Goal: Information Seeking & Learning: Learn about a topic

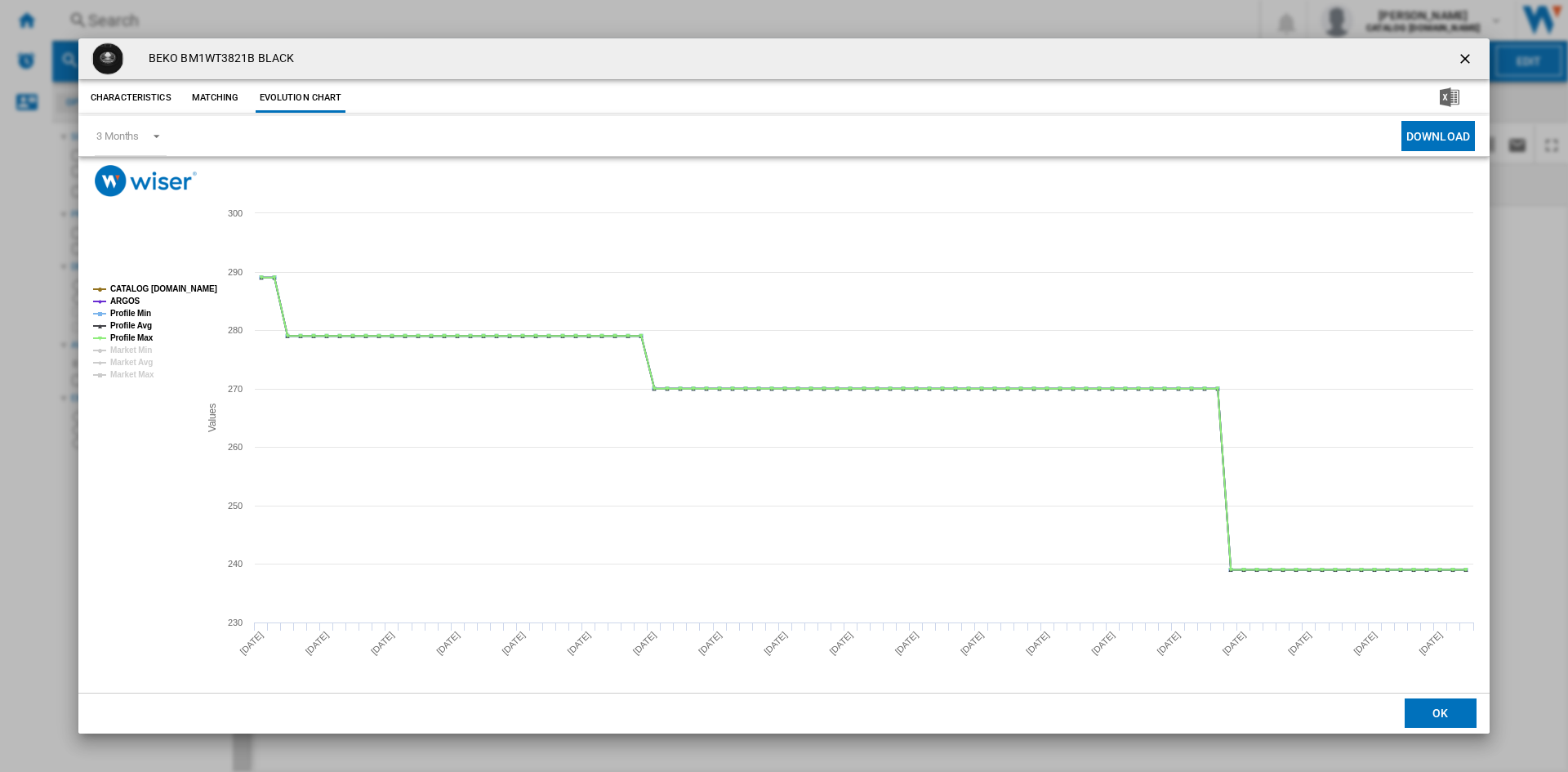
click at [1464, 57] on ng-md-icon "getI18NText('BUTTONS.CLOSE_DIALOG')" at bounding box center [1466, 60] width 19 height 19
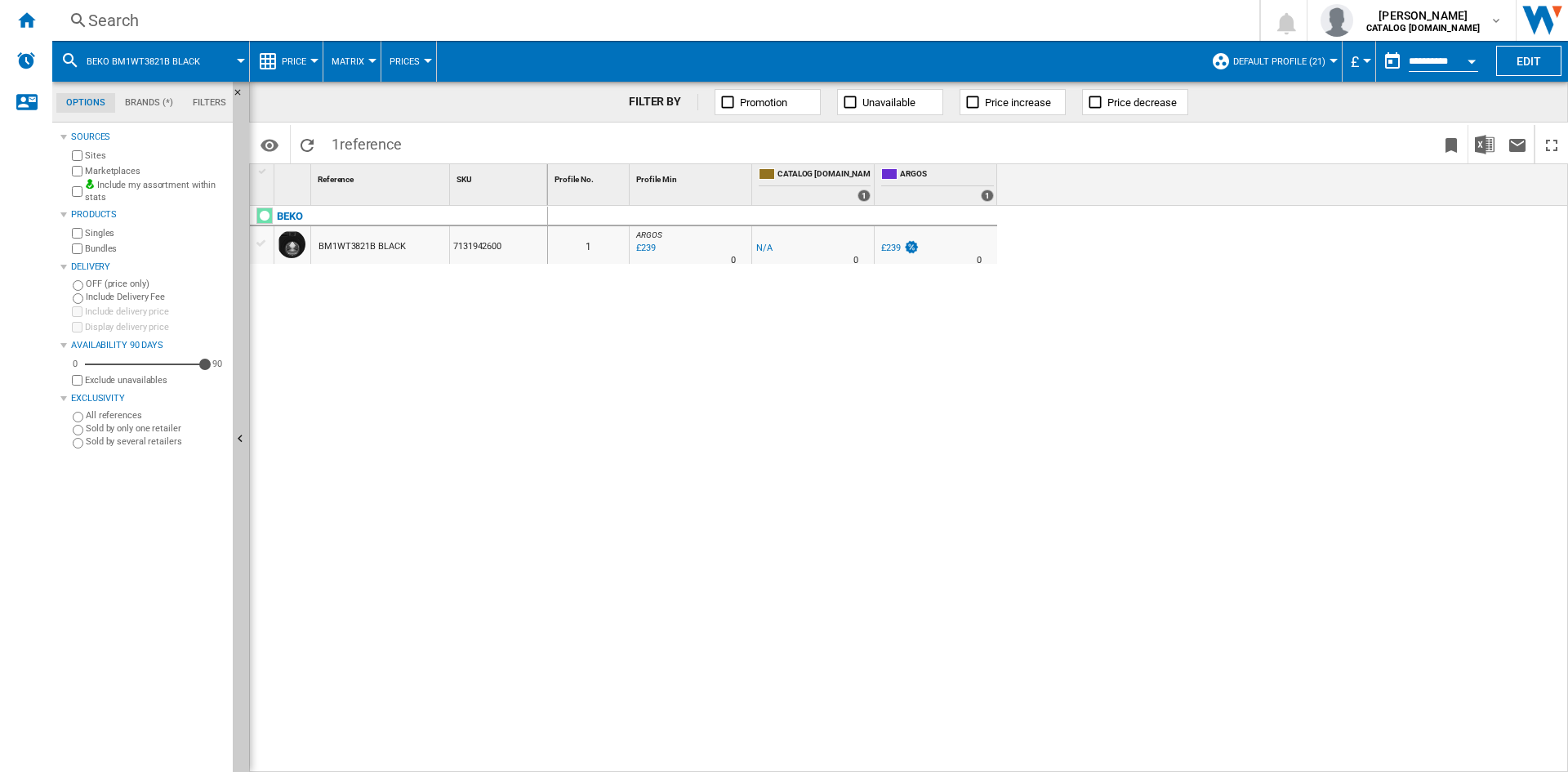
click at [117, 16] on div "Search" at bounding box center [652, 20] width 1129 height 23
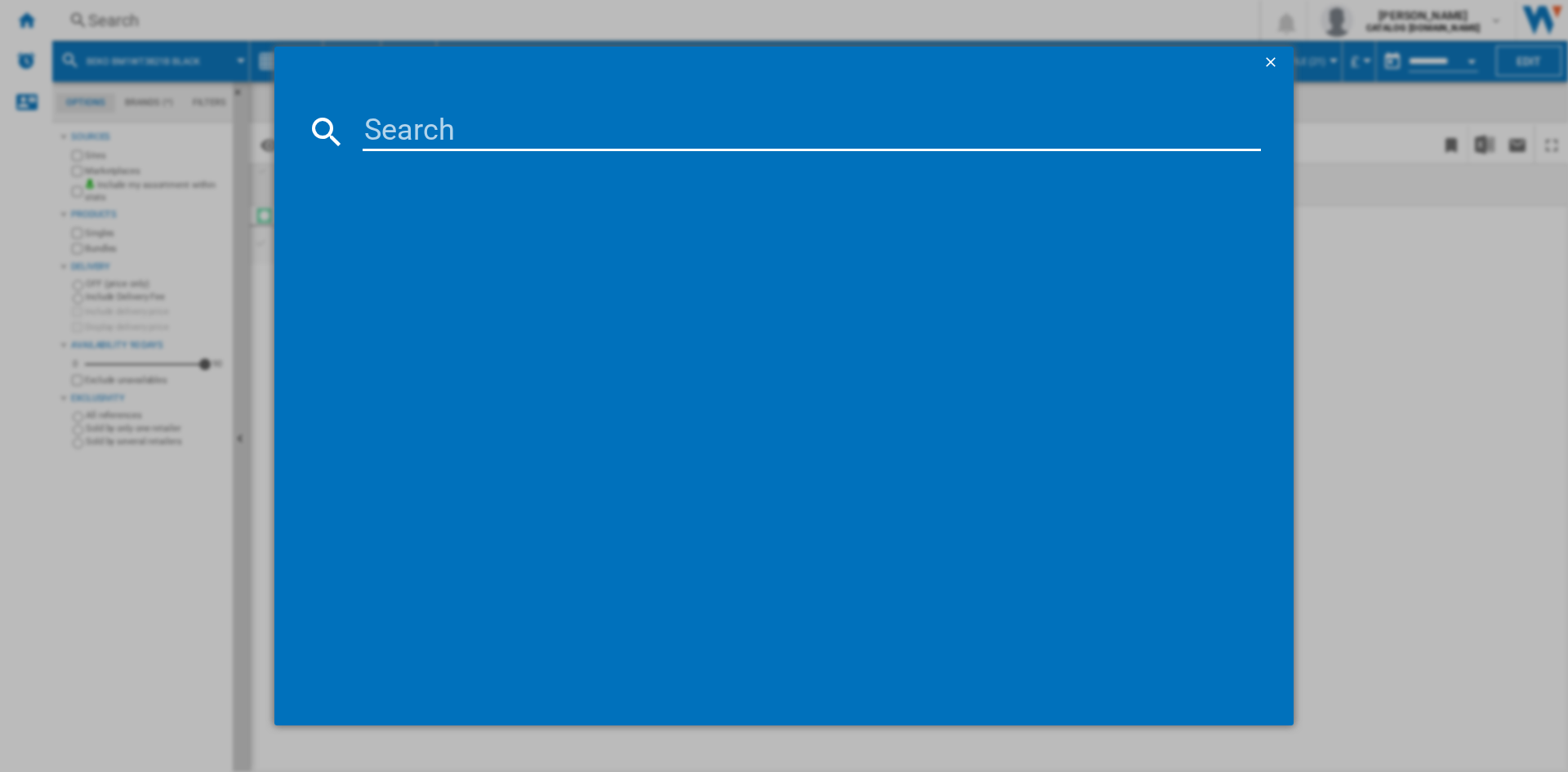
click at [458, 124] on input at bounding box center [812, 132] width 899 height 40
type input "BM3wt3841"
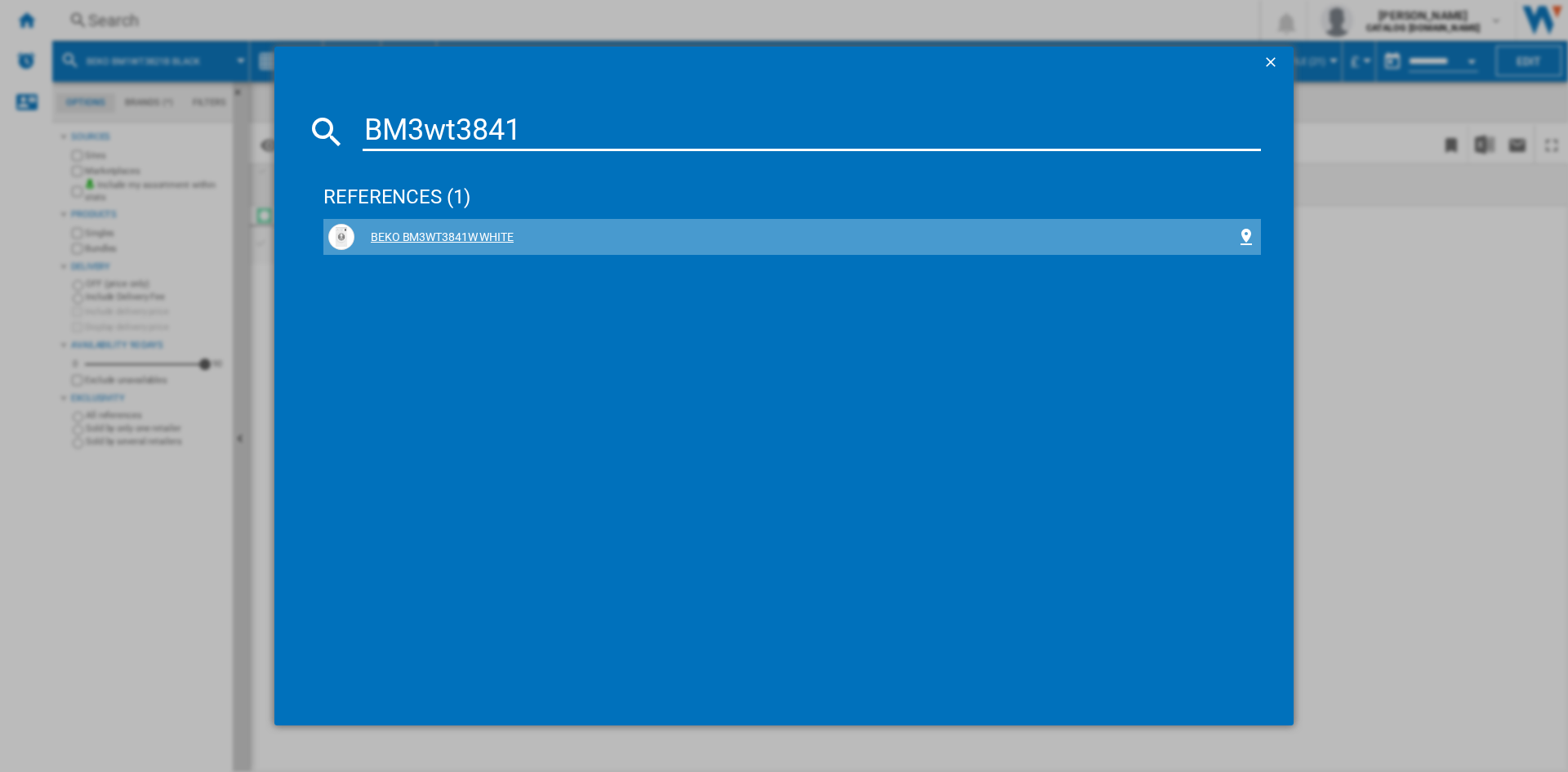
click at [419, 240] on div "BEKO BM3WT3841W WHITE" at bounding box center [795, 237] width 882 height 16
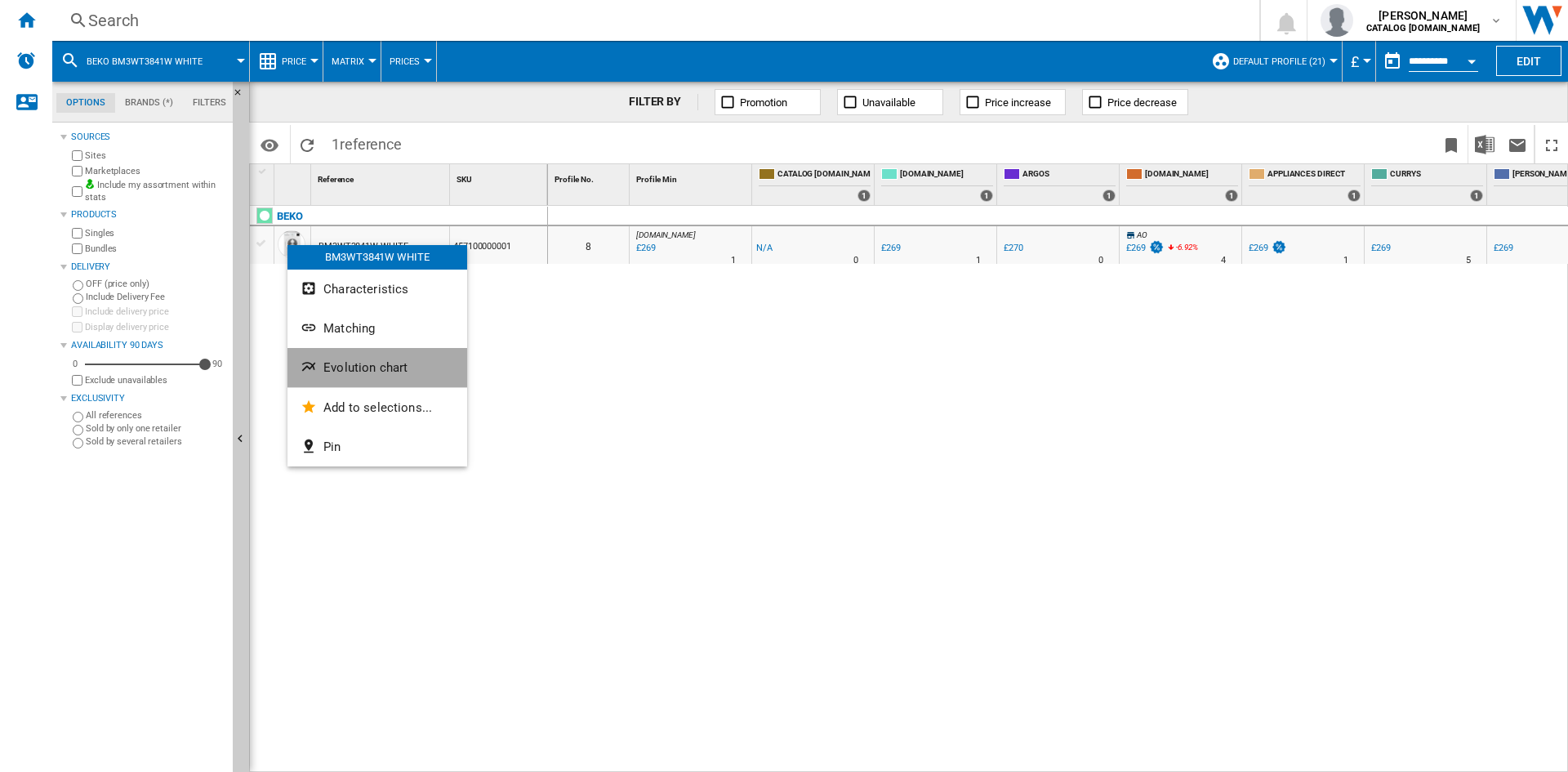
click at [386, 363] on span "Evolution chart" at bounding box center [365, 367] width 84 height 15
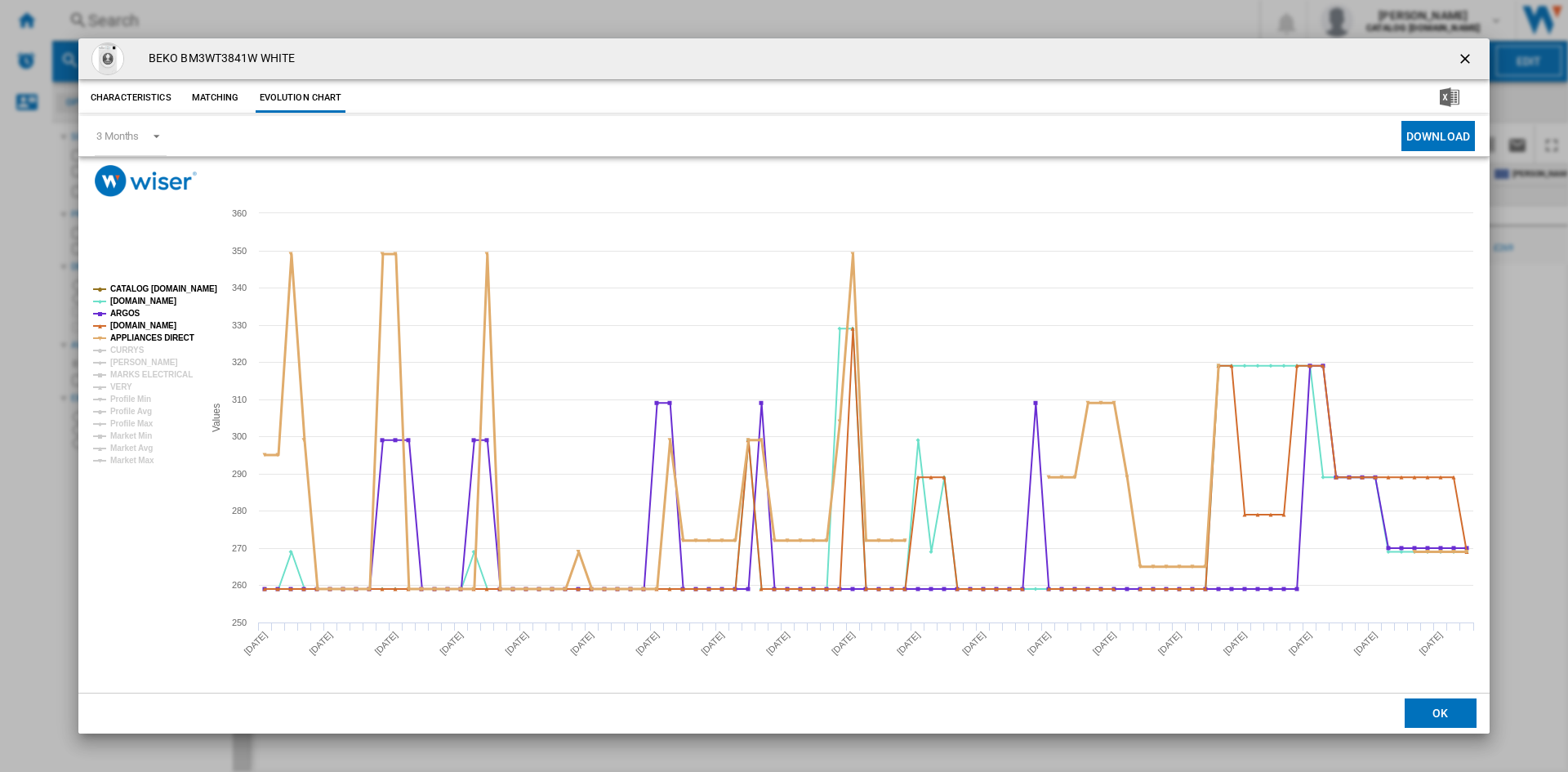
click at [121, 342] on tspan "APPLIANCES DIRECT" at bounding box center [152, 338] width 84 height 9
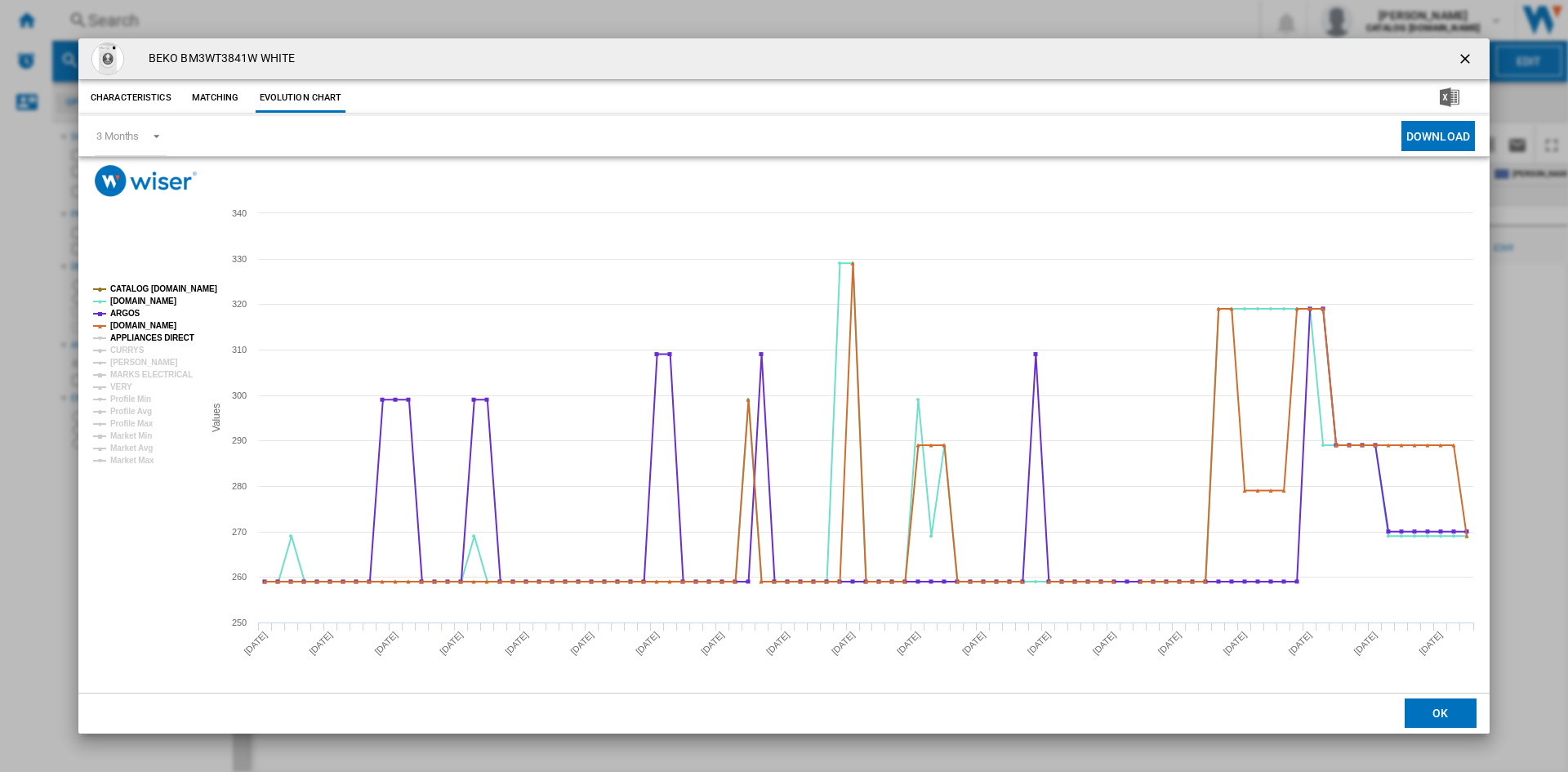
click at [135, 335] on tspan "APPLIANCES DIRECT" at bounding box center [152, 338] width 84 height 9
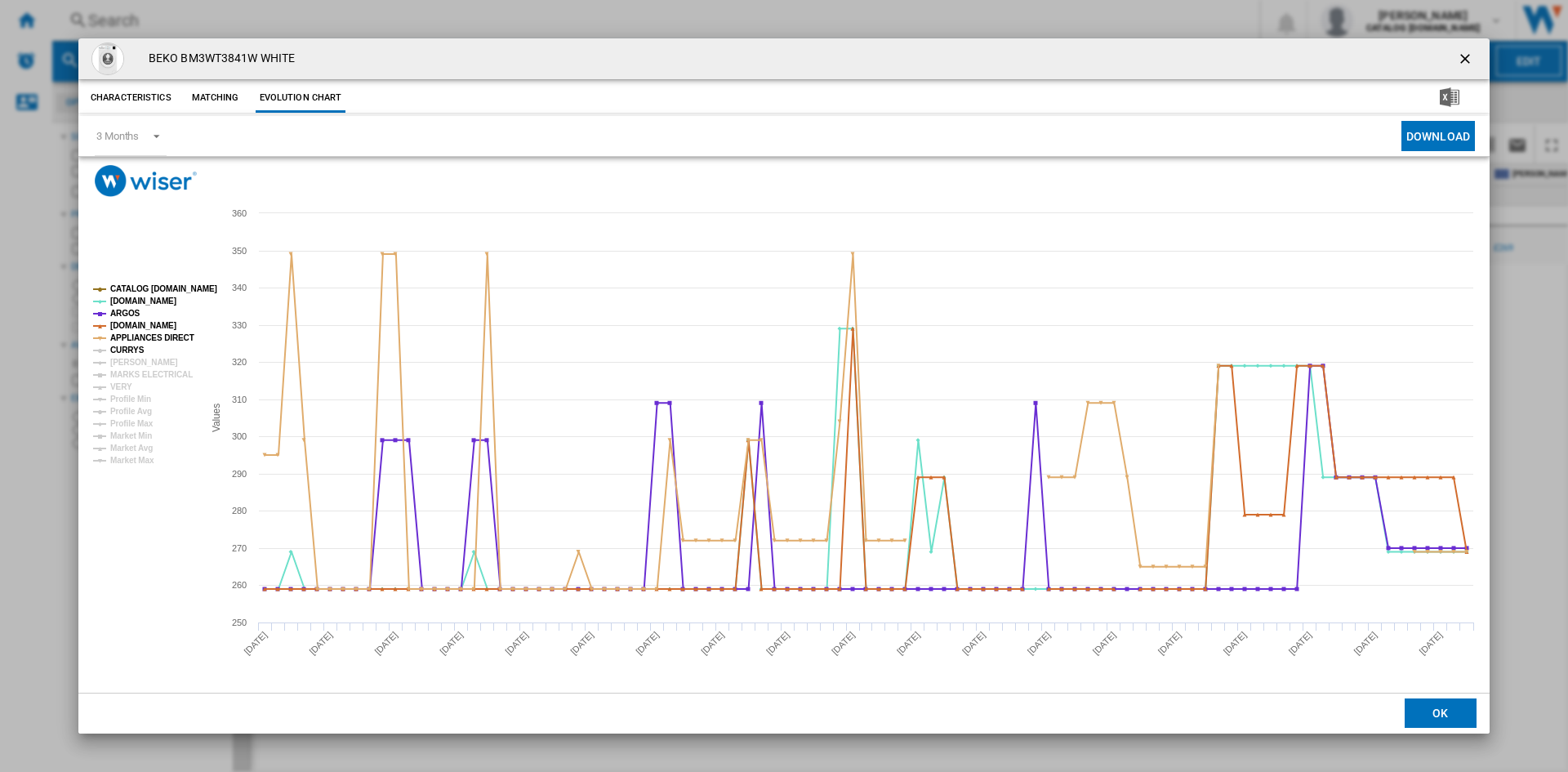
click at [129, 349] on tspan "CURRYS" at bounding box center [127, 349] width 34 height 9
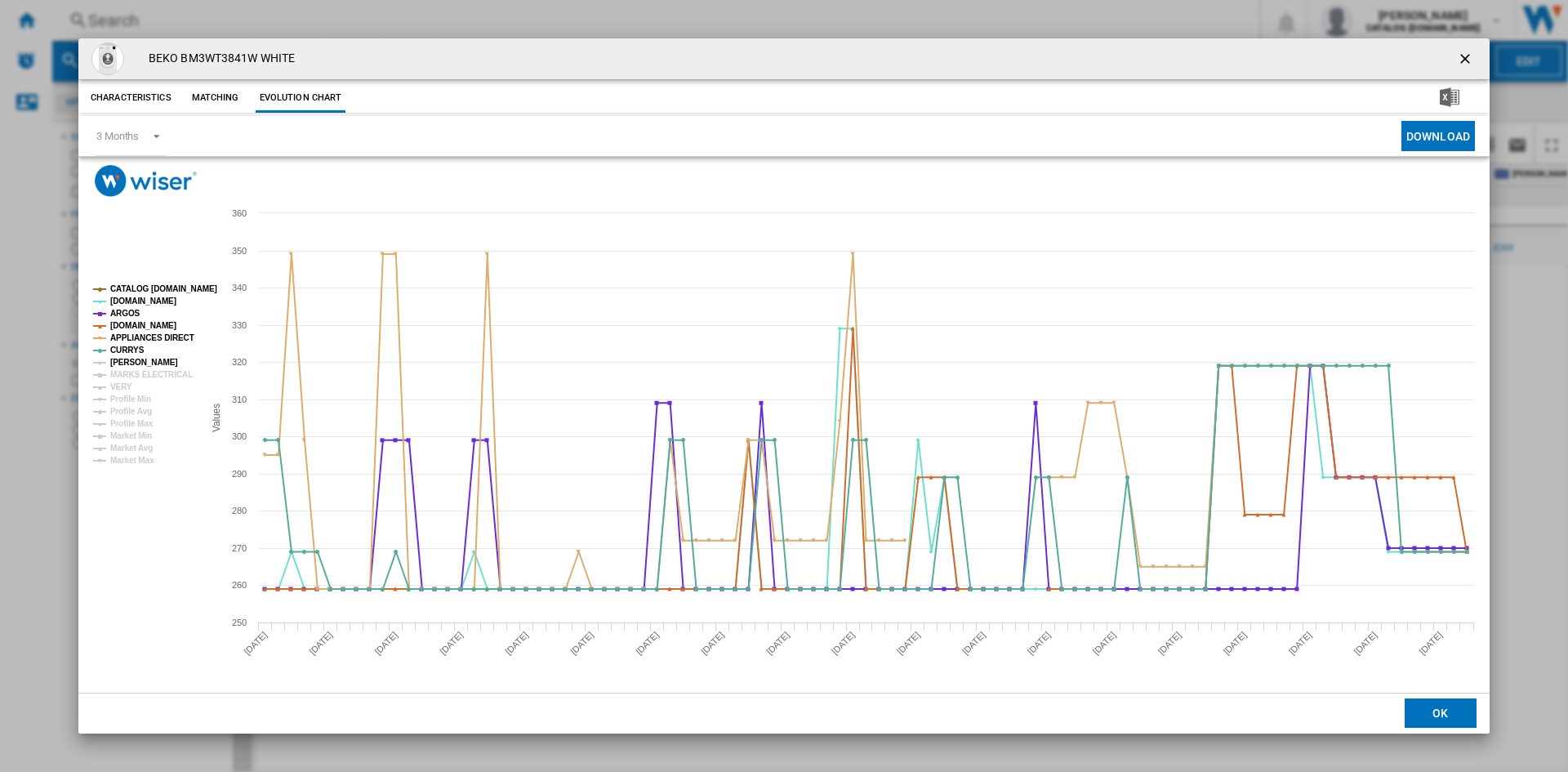
click at [138, 366] on tspan "[PERSON_NAME]" at bounding box center [144, 362] width 68 height 9
click at [145, 372] on tspan "MARKS ELECTRICAL" at bounding box center [151, 374] width 82 height 9
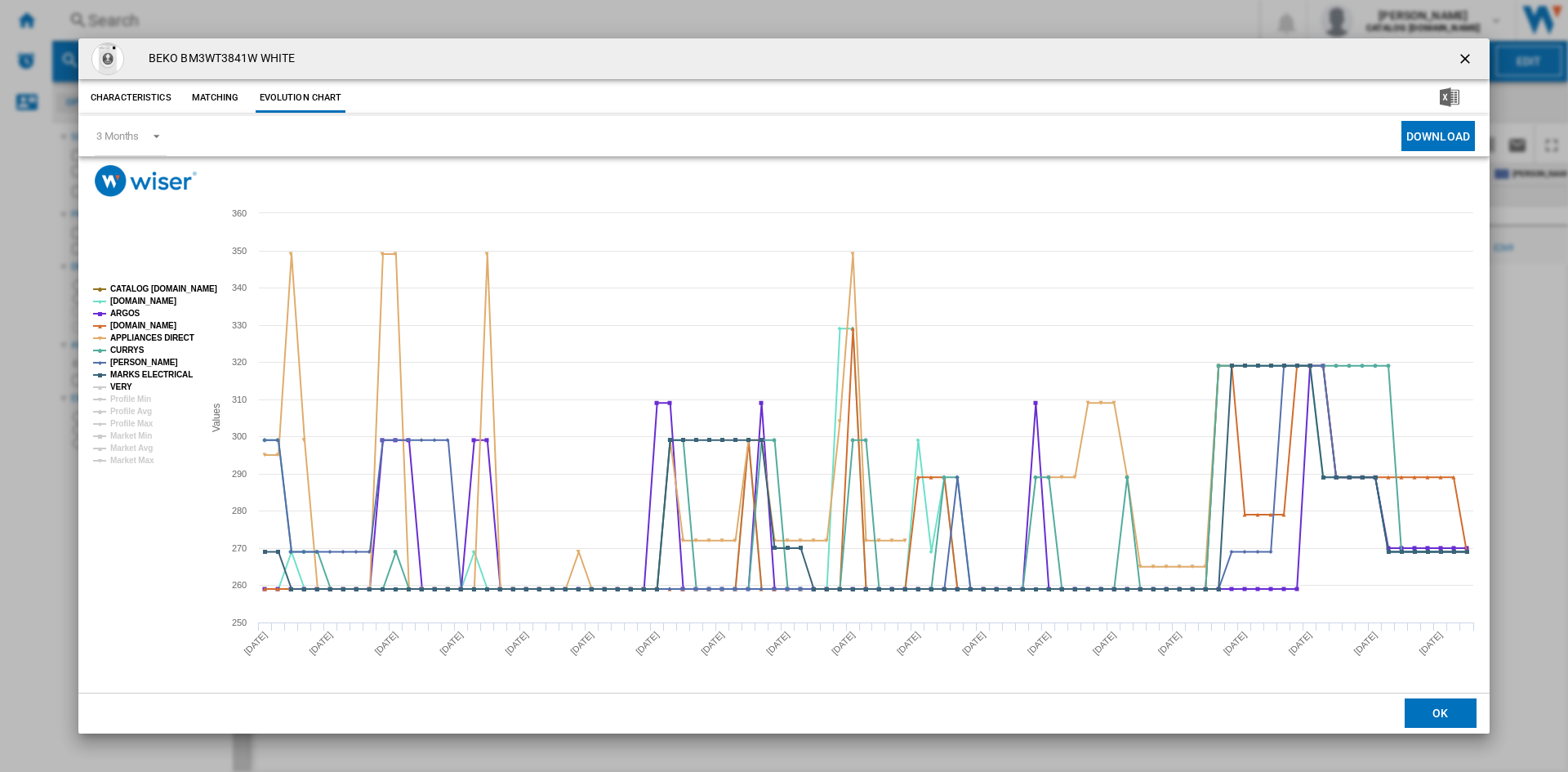
click at [119, 385] on tspan "VERY" at bounding box center [121, 386] width 22 height 9
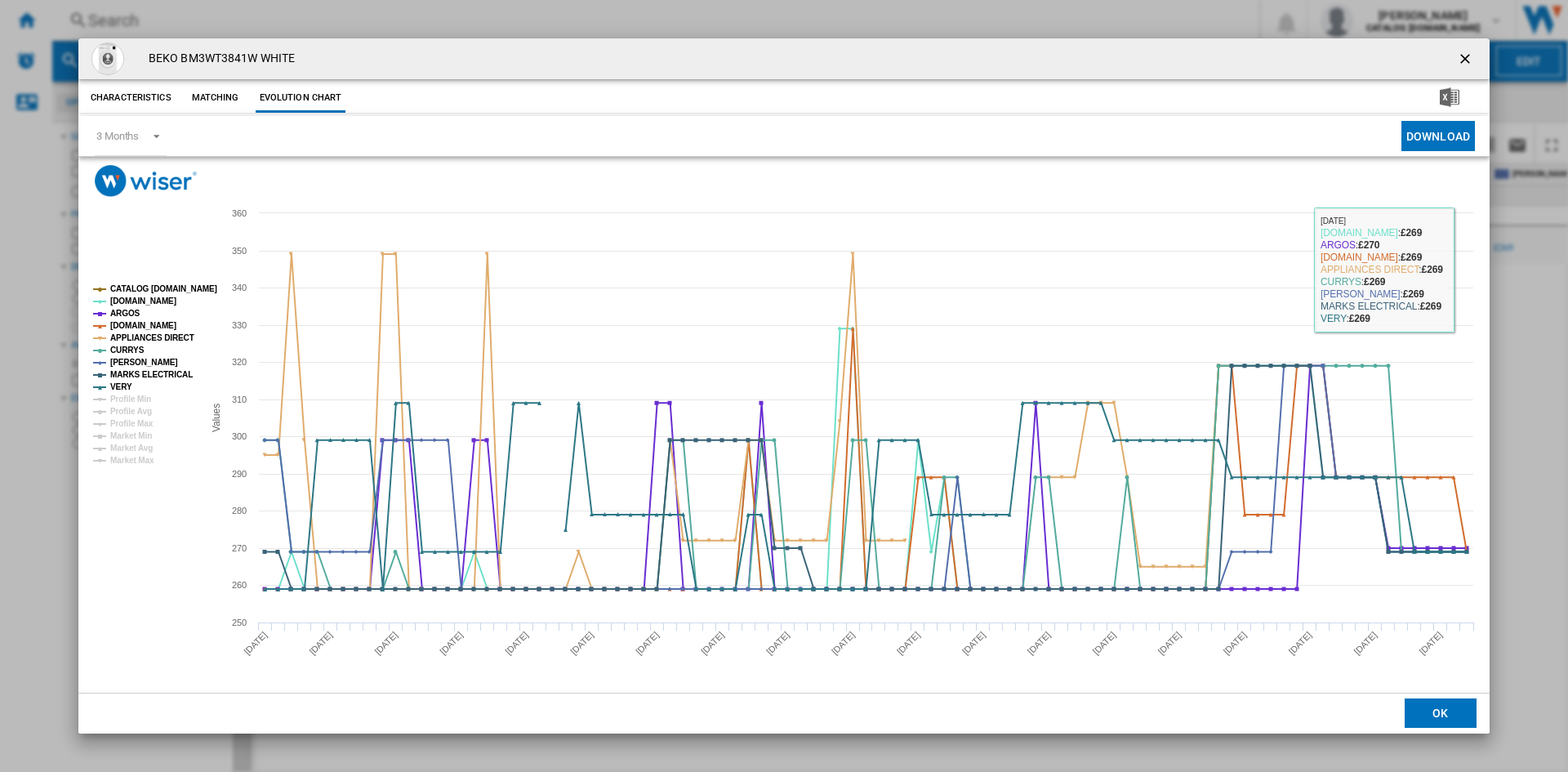
click at [1553, 355] on div "BEKO BM3WT3841W WHITE Characteristics Matching Evolution chart price -£1 delive…" at bounding box center [784, 386] width 1568 height 772
